Goal: Communication & Community: Ask a question

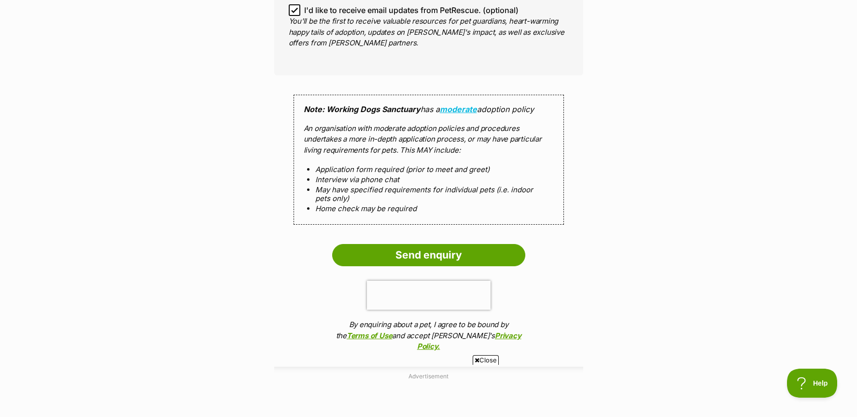
scroll to position [899, 0]
click at [439, 245] on input "Send enquiry" at bounding box center [428, 254] width 193 height 22
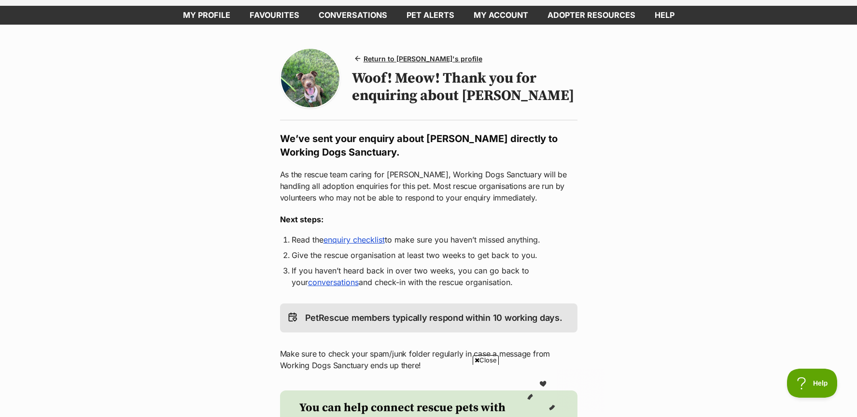
click at [375, 242] on link "enquiry checklist" at bounding box center [354, 240] width 61 height 10
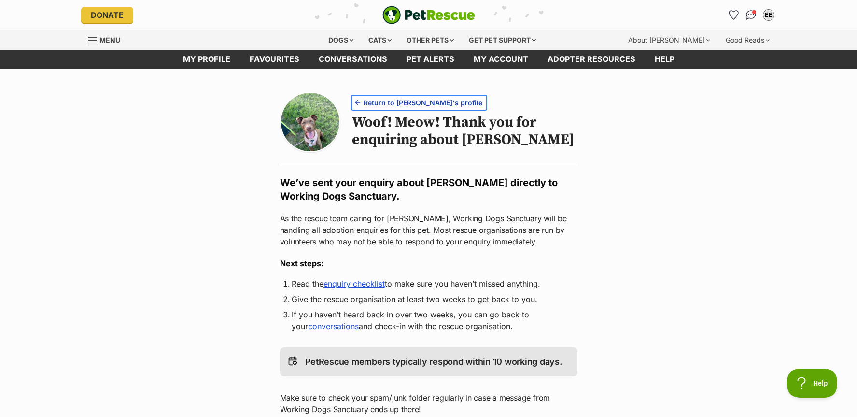
click at [416, 105] on span "Return to Jerry's profile" at bounding box center [423, 103] width 119 height 10
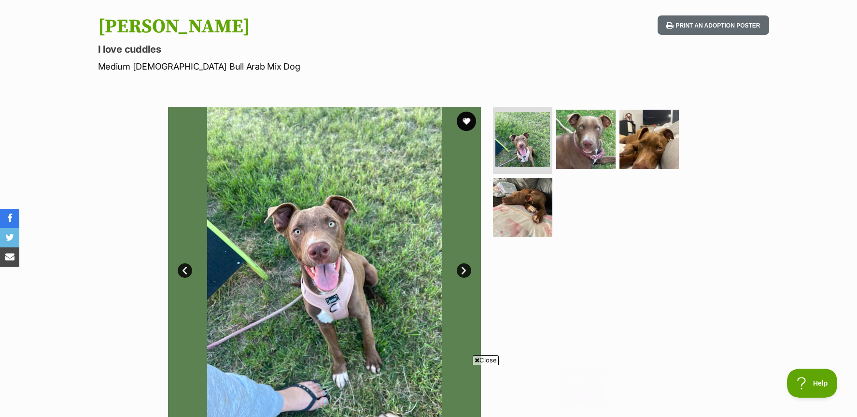
click at [468, 274] on link "Next" at bounding box center [464, 270] width 14 height 14
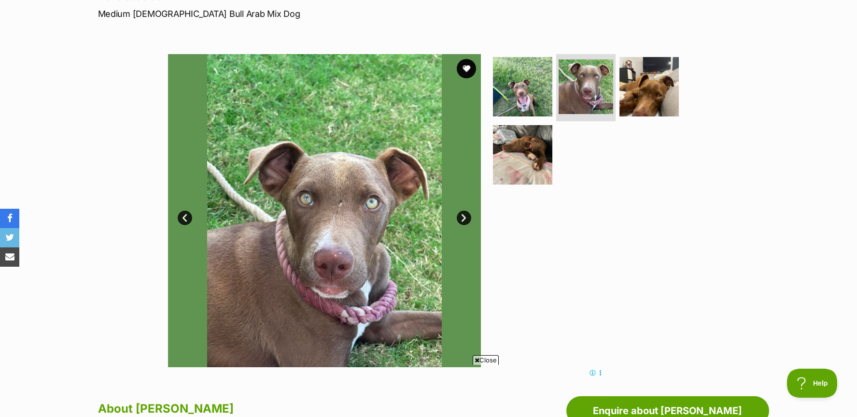
scroll to position [147, 0]
click at [463, 218] on link "Next" at bounding box center [464, 217] width 14 height 14
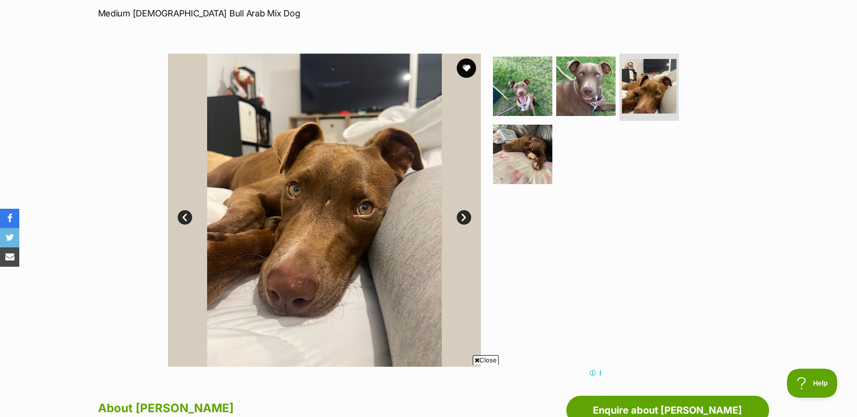
scroll to position [0, 0]
click at [463, 218] on link "Next" at bounding box center [464, 217] width 14 height 14
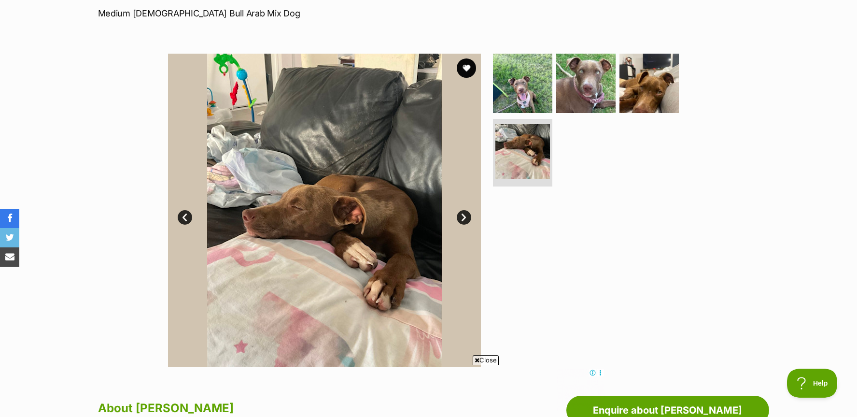
click at [463, 218] on link "Next" at bounding box center [464, 217] width 14 height 14
